Goal: Task Accomplishment & Management: Complete application form

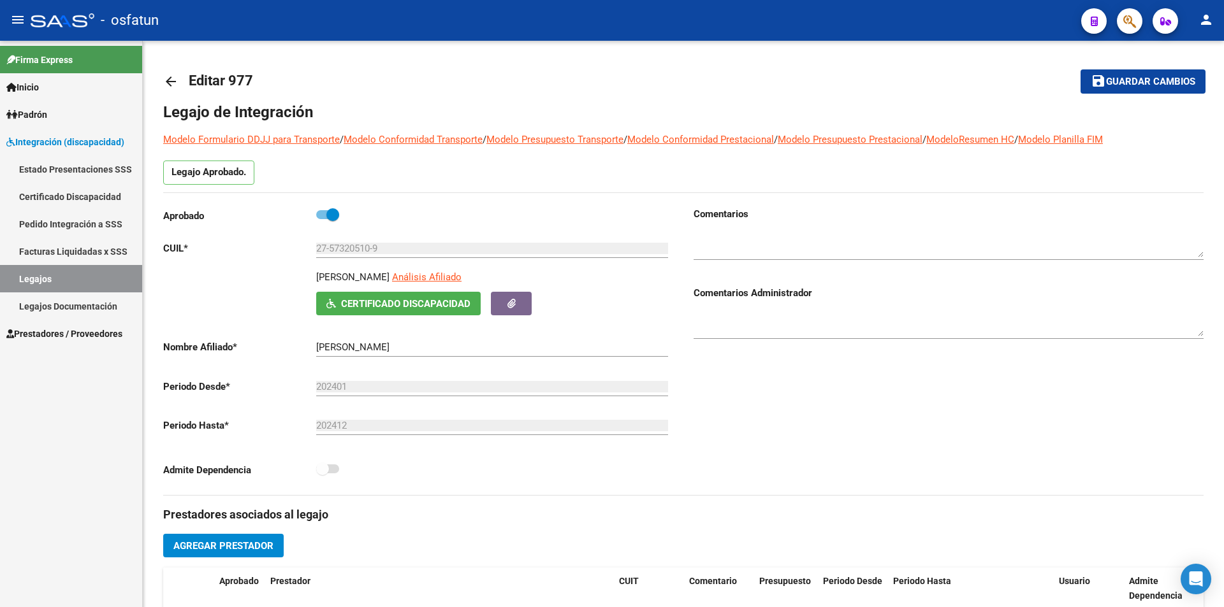
click at [87, 332] on span "Prestadores / Proveedores" at bounding box center [64, 334] width 116 height 14
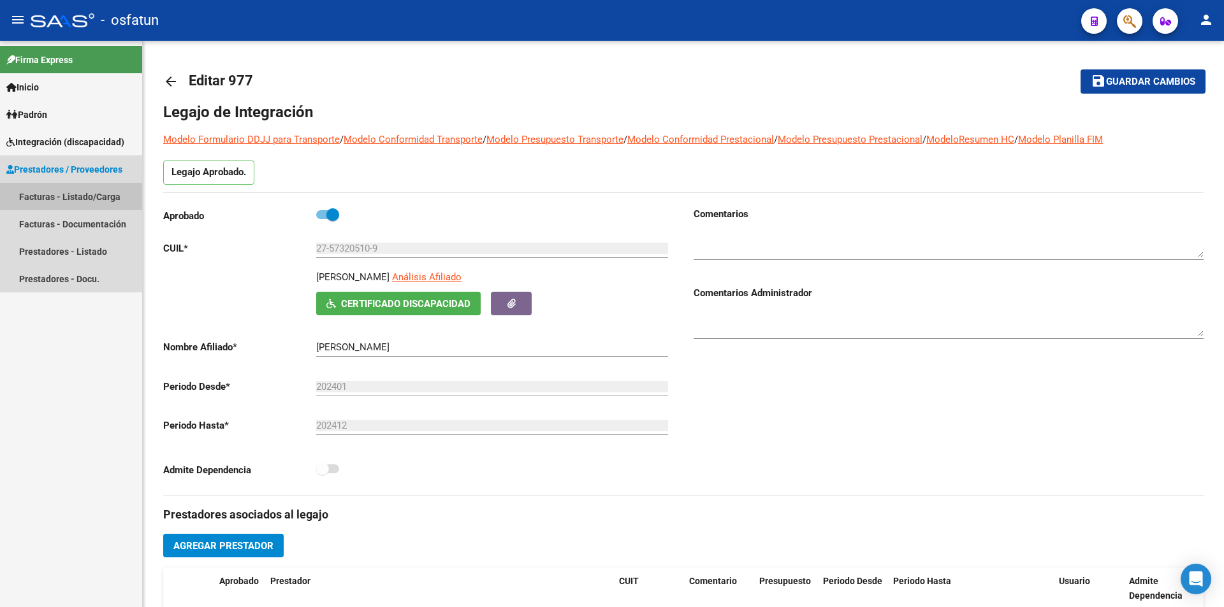
click at [62, 196] on link "Facturas - Listado/Carga" at bounding box center [71, 196] width 142 height 27
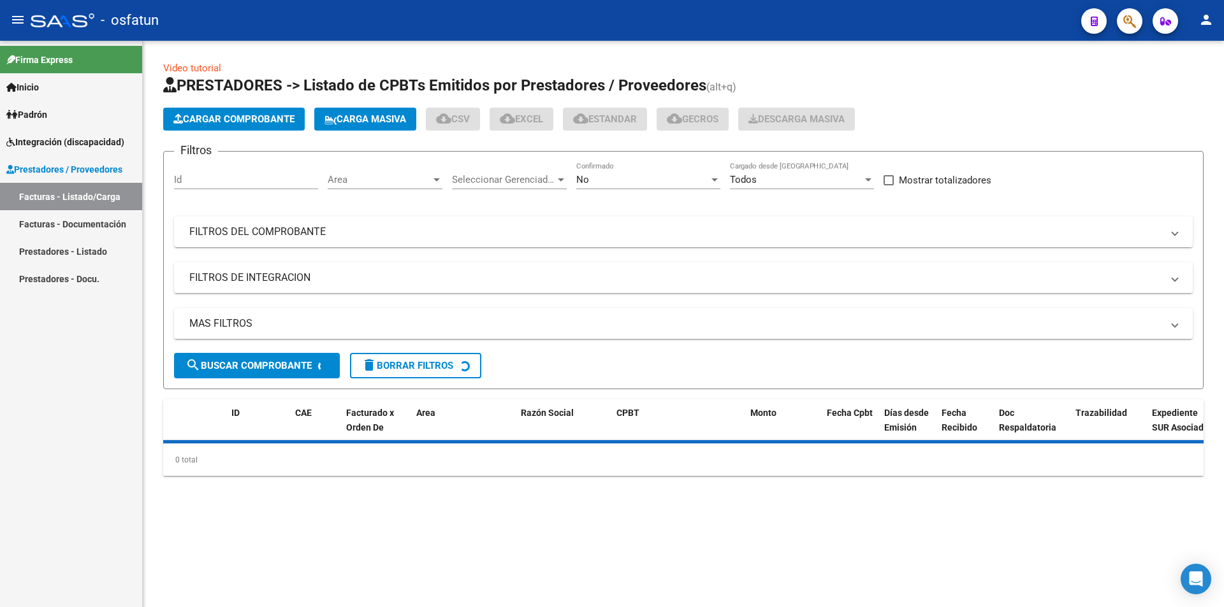
click at [274, 119] on span "Cargar Comprobante" at bounding box center [233, 118] width 121 height 11
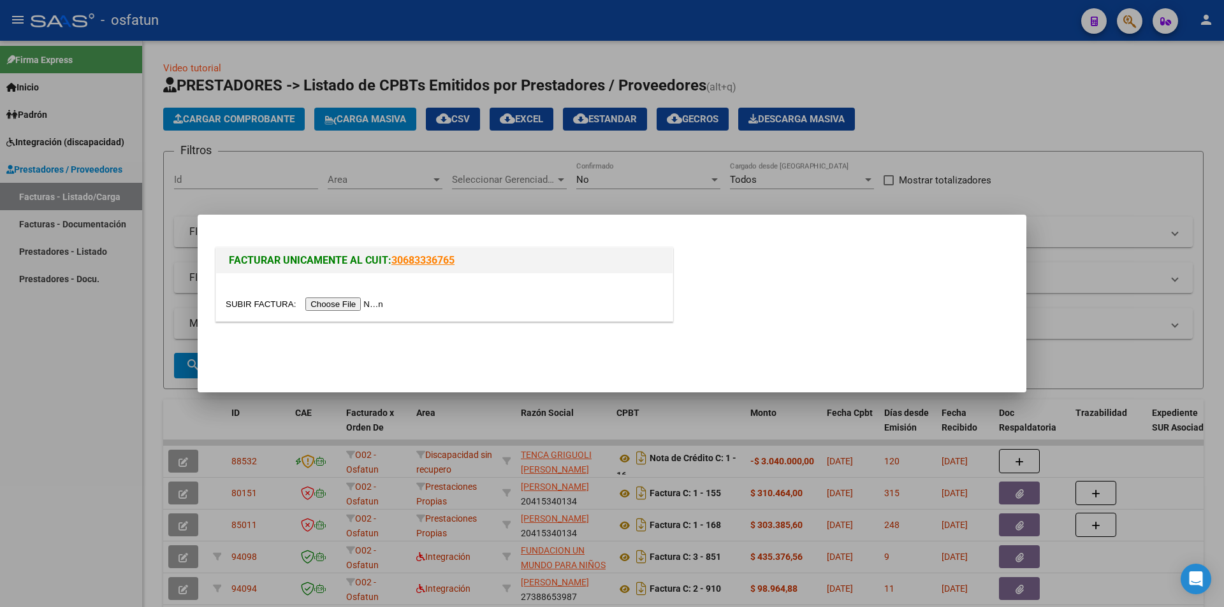
click at [371, 296] on div at bounding box center [444, 297] width 456 height 48
click at [369, 303] on input "file" at bounding box center [306, 304] width 161 height 13
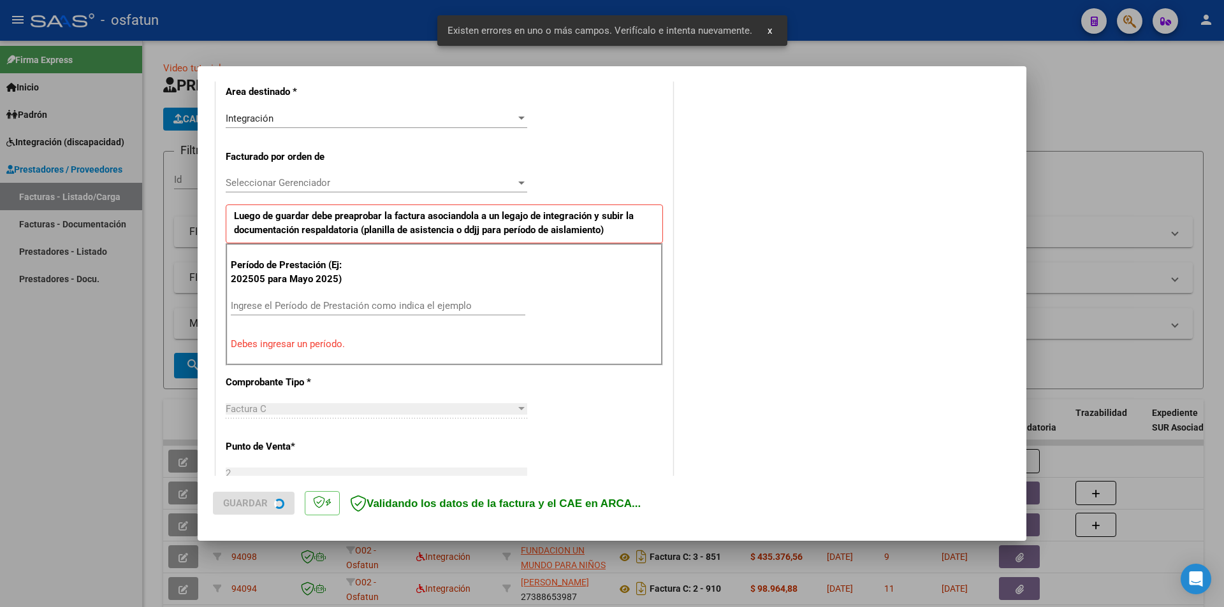
scroll to position [311, 0]
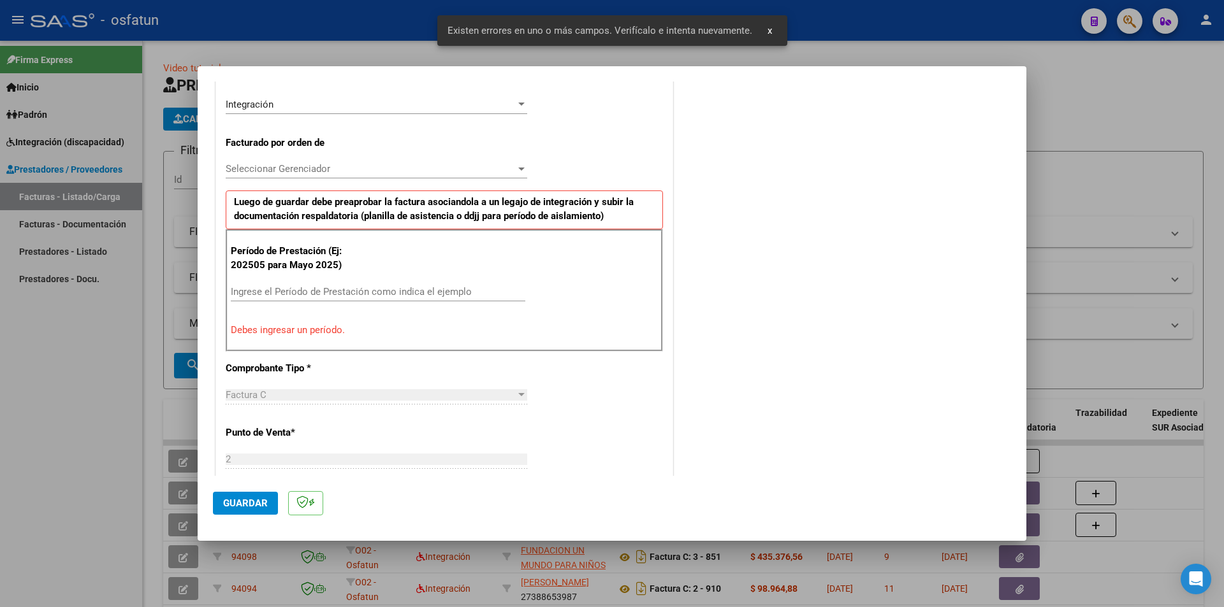
click at [312, 288] on input "Ingrese el Período de Prestación como indica el ejemplo" at bounding box center [378, 291] width 294 height 11
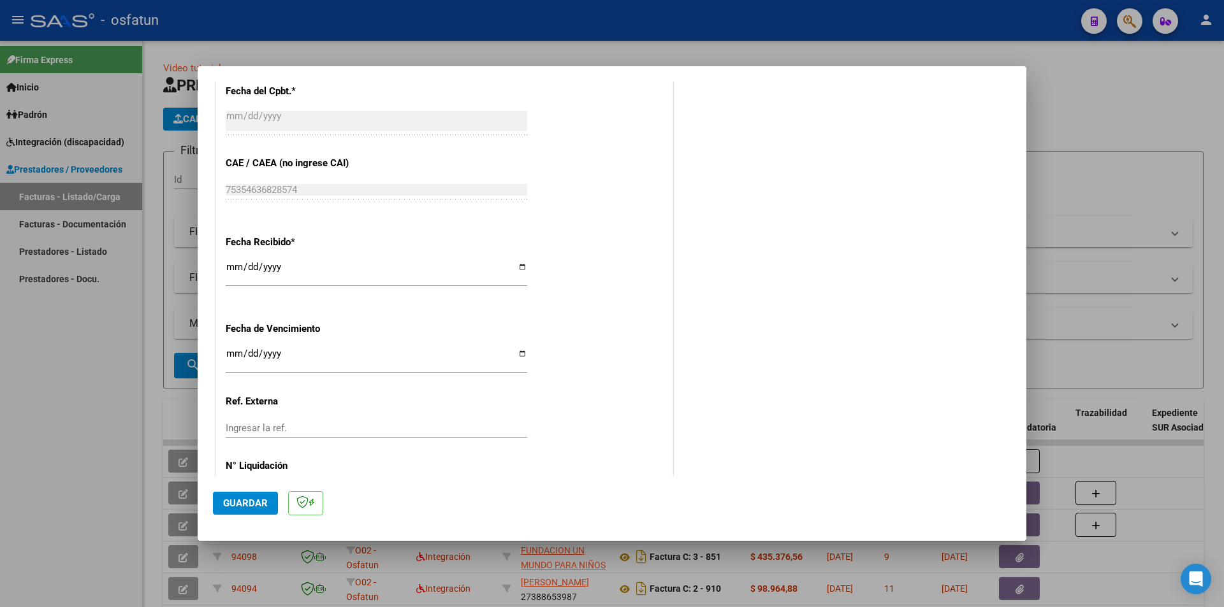
scroll to position [864, 0]
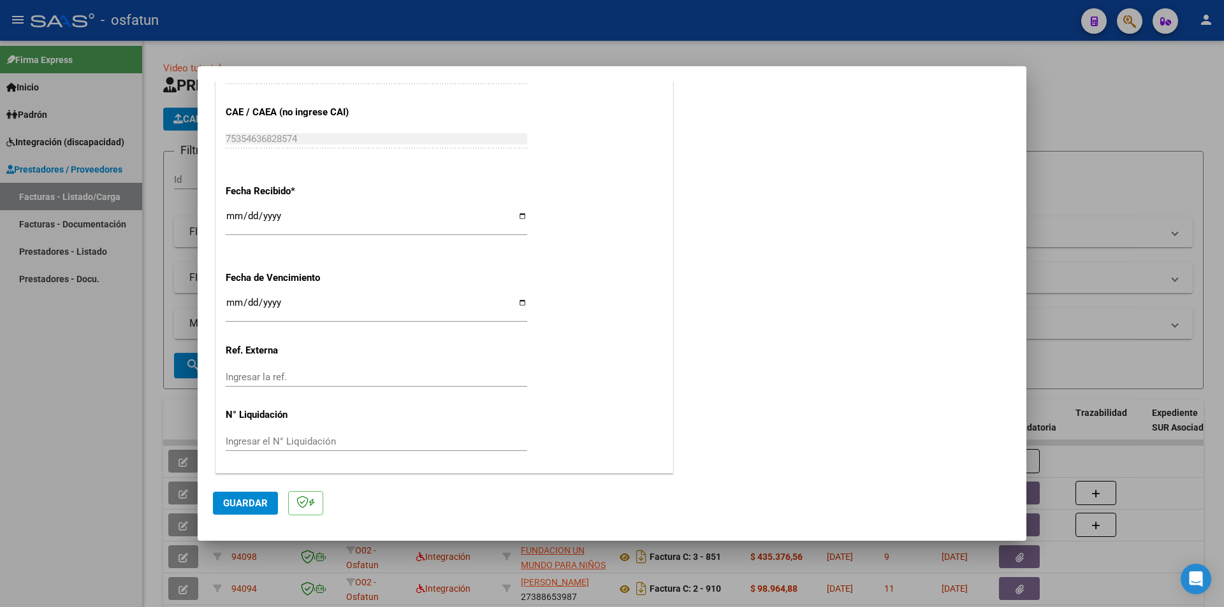
type input "202508"
click at [252, 505] on span "Guardar" at bounding box center [245, 503] width 45 height 11
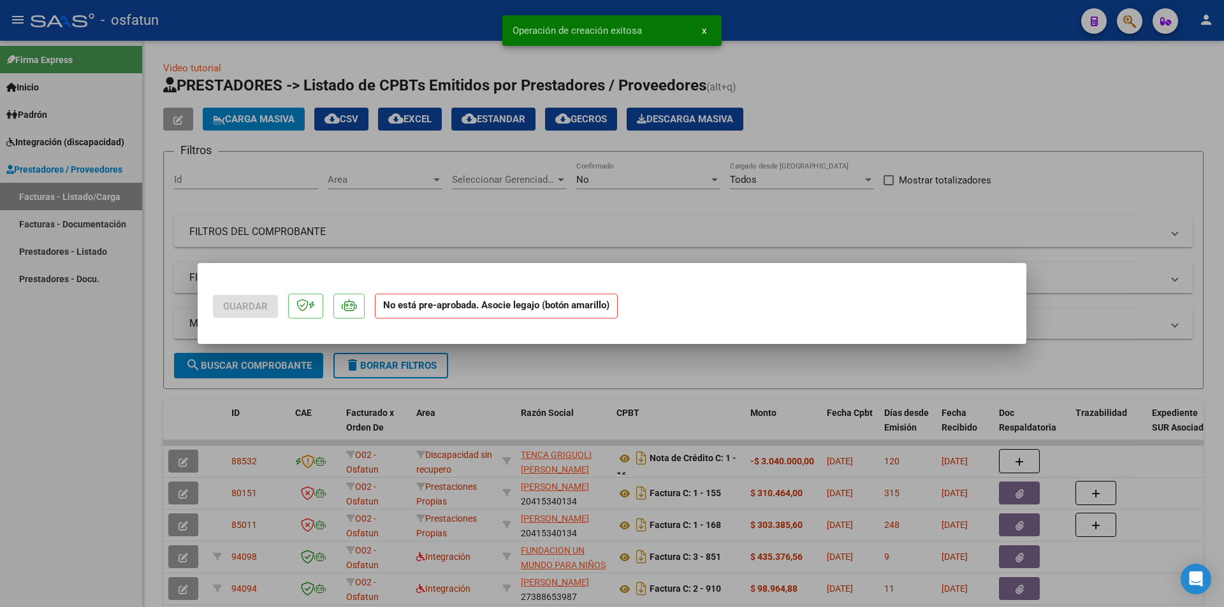
scroll to position [0, 0]
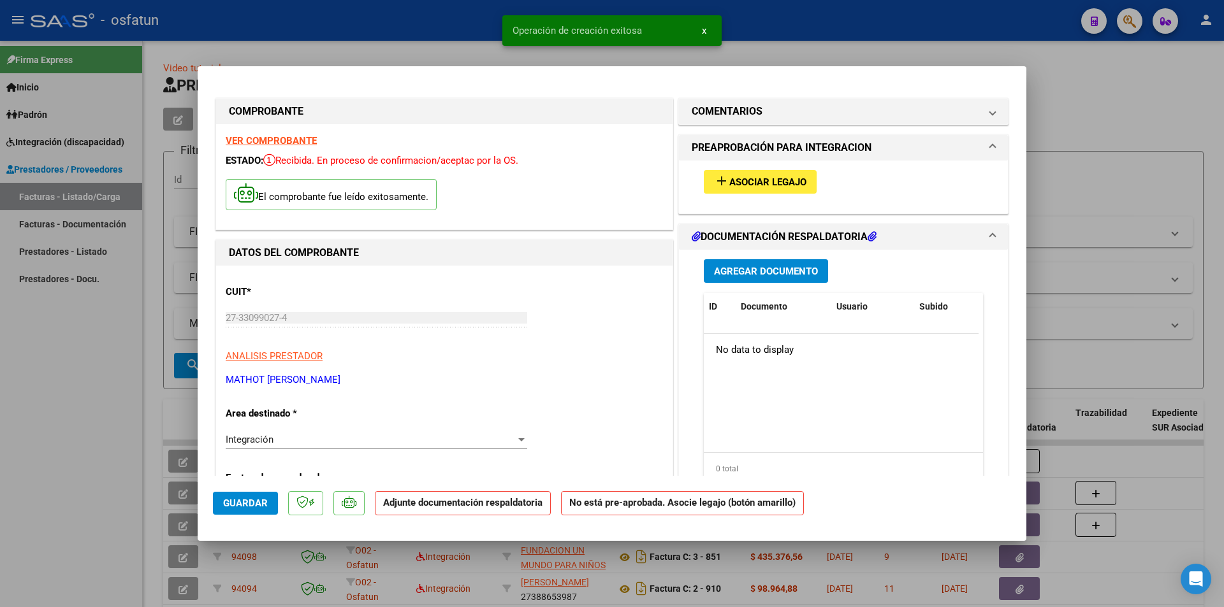
click at [753, 182] on span "Asociar Legajo" at bounding box center [767, 182] width 77 height 11
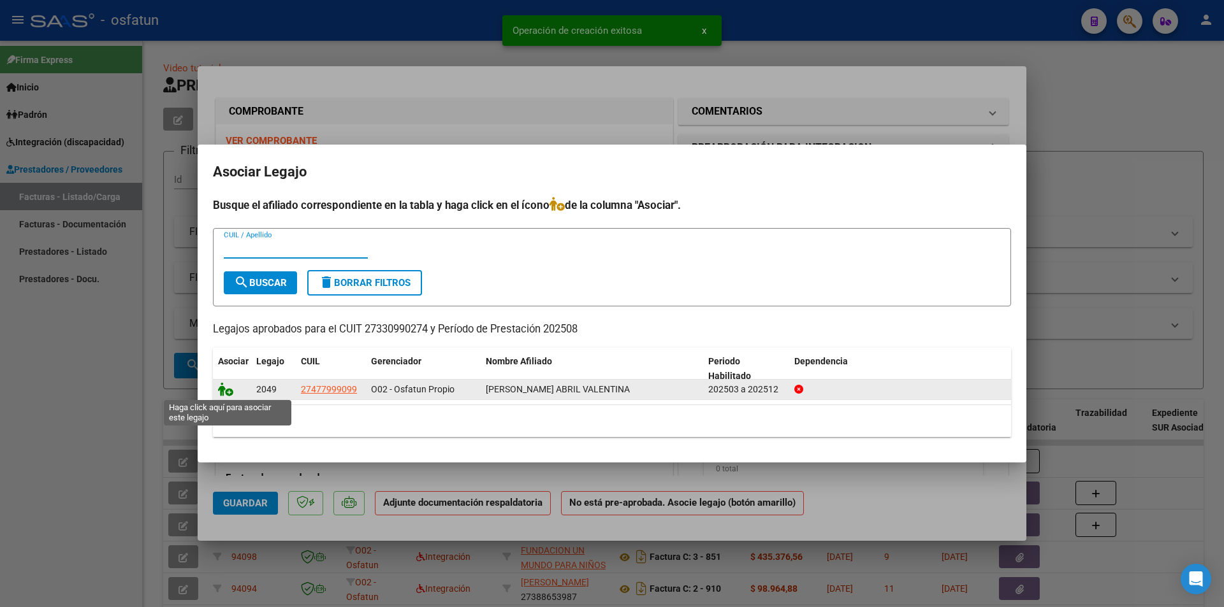
click at [222, 387] on icon at bounding box center [225, 389] width 15 height 14
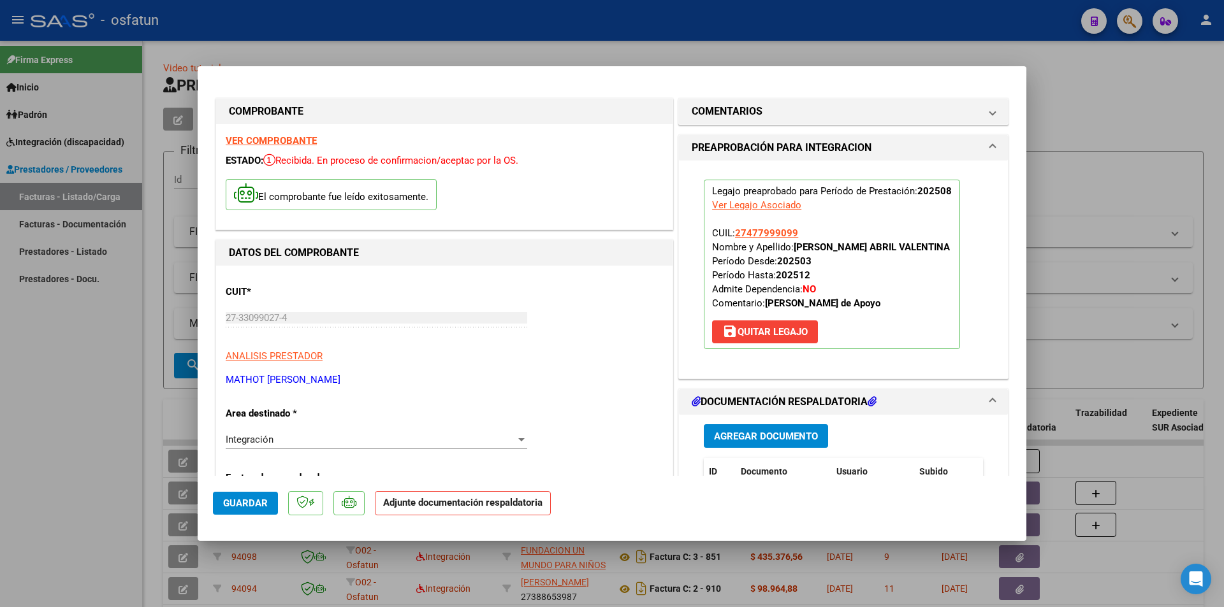
click at [779, 434] on span "Agregar Documento" at bounding box center [766, 436] width 104 height 11
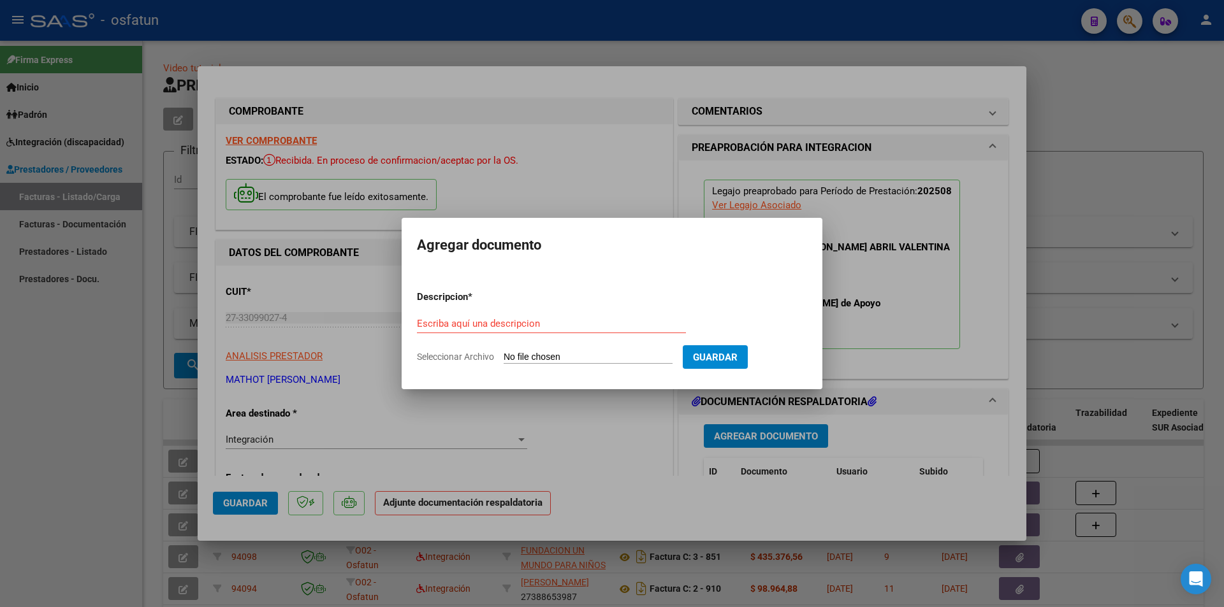
click at [541, 359] on input "Seleccionar Archivo" at bounding box center [587, 358] width 169 height 12
type input "C:\fakepath\Respaldo Olguin MA.pdf"
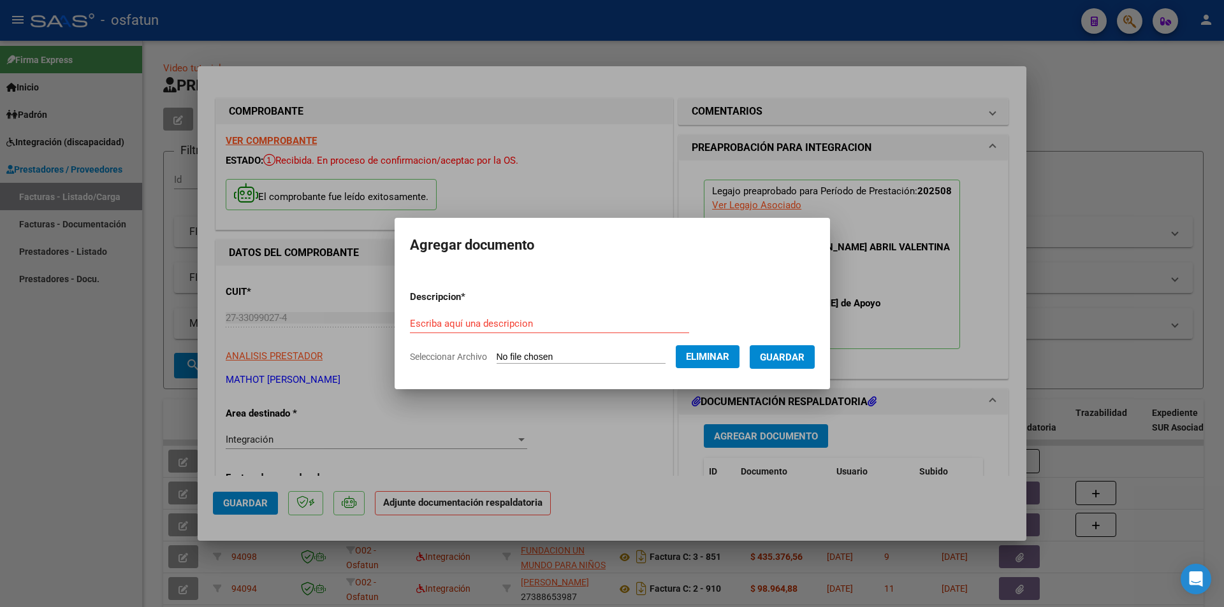
click at [506, 318] on input "Escriba aquí una descripcion" at bounding box center [549, 323] width 279 height 11
type input "[PERSON_NAME] de apoyo"
click at [804, 357] on span "Guardar" at bounding box center [782, 357] width 45 height 11
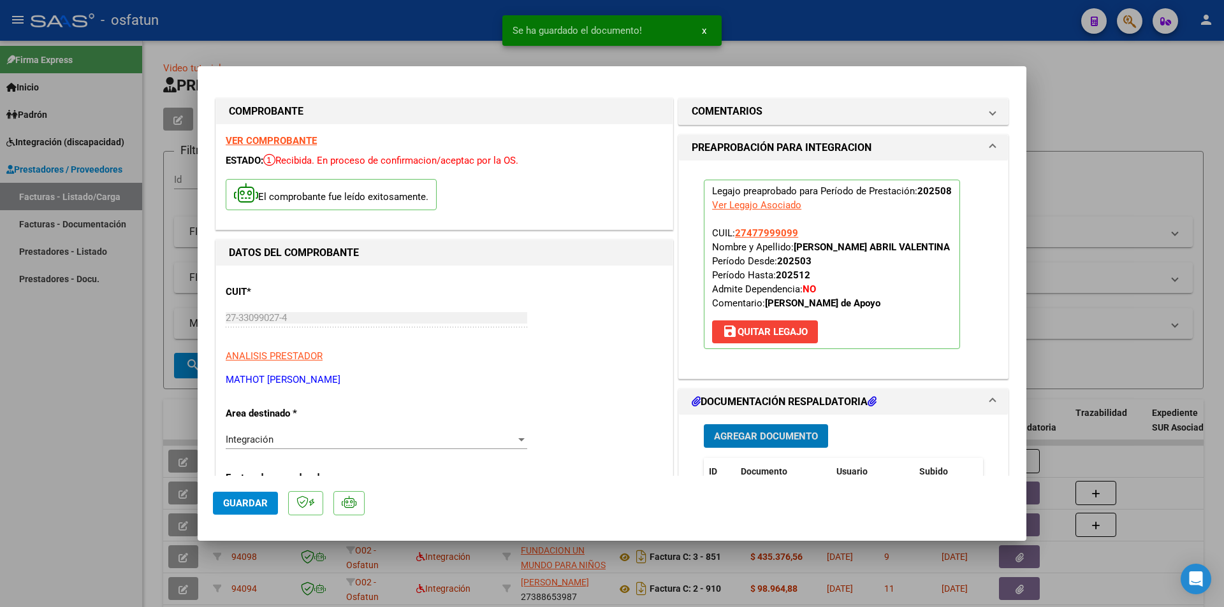
click at [236, 505] on span "Guardar" at bounding box center [245, 503] width 45 height 11
click at [0, 396] on div at bounding box center [612, 303] width 1224 height 607
type input "$ 0,00"
